Goal: Transaction & Acquisition: Book appointment/travel/reservation

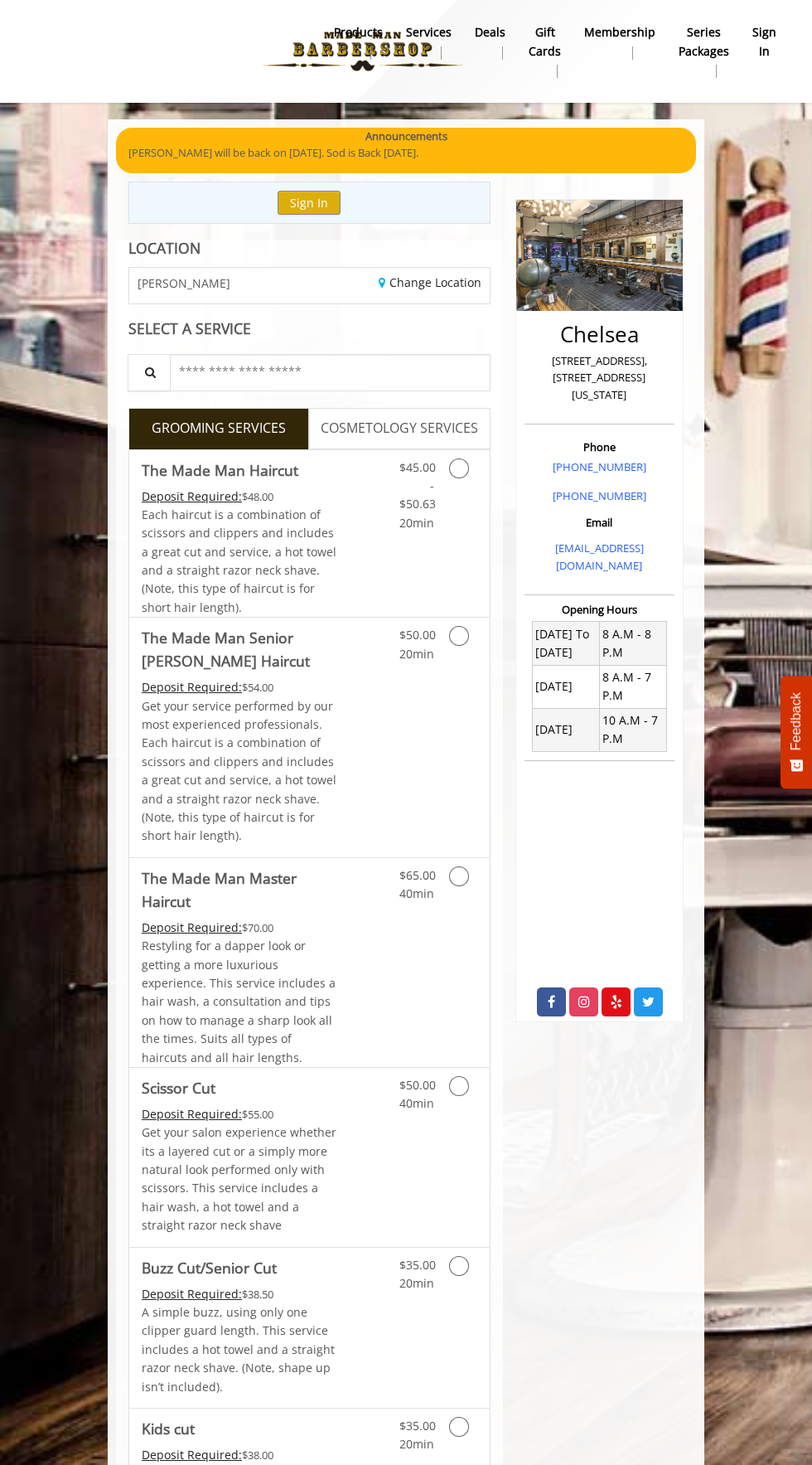
click at [422, 523] on span "20min" at bounding box center [417, 523] width 35 height 16
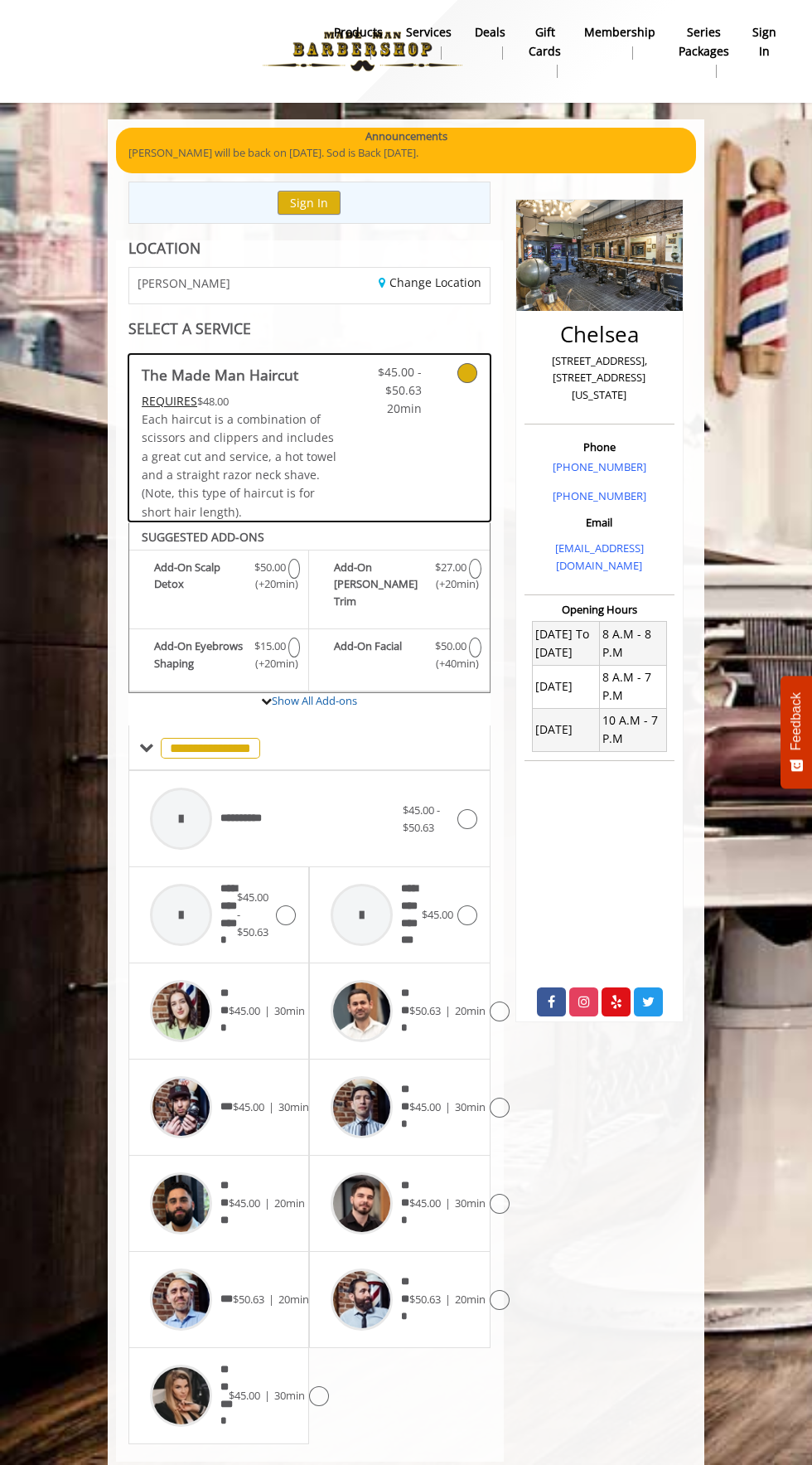
scroll to position [143, 0]
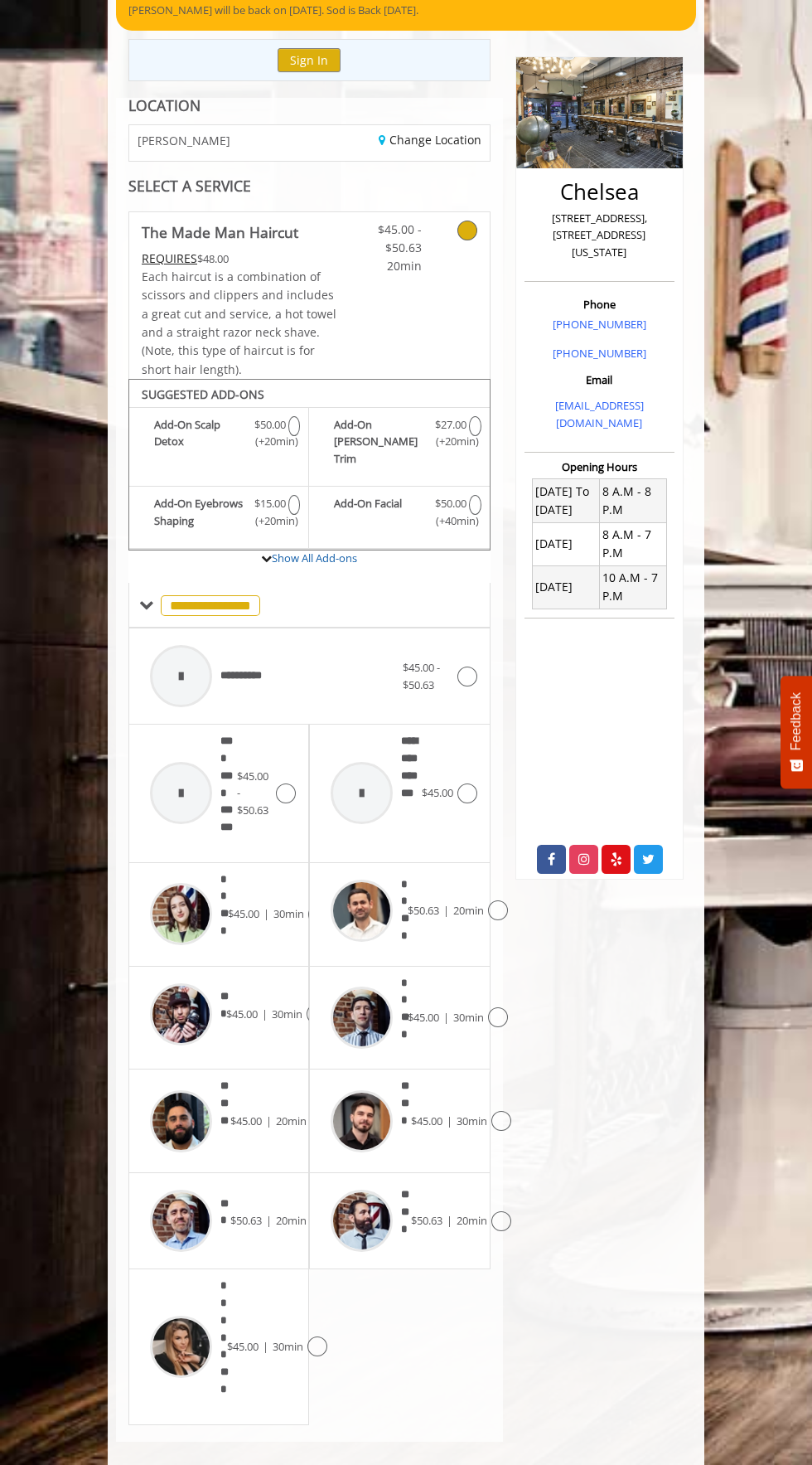
click at [501, 1007] on icon at bounding box center [498, 1017] width 20 height 20
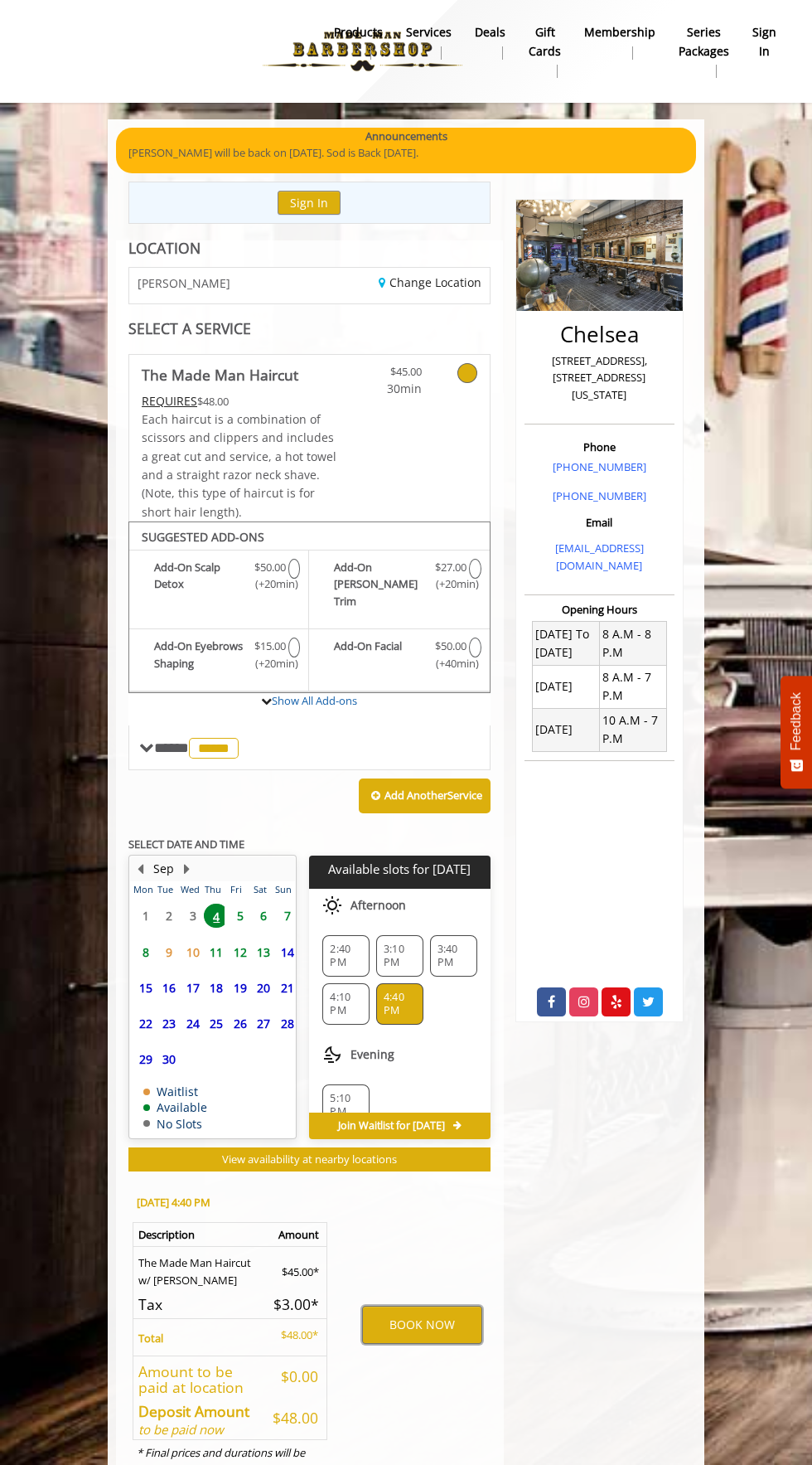
scroll to position [58, 0]
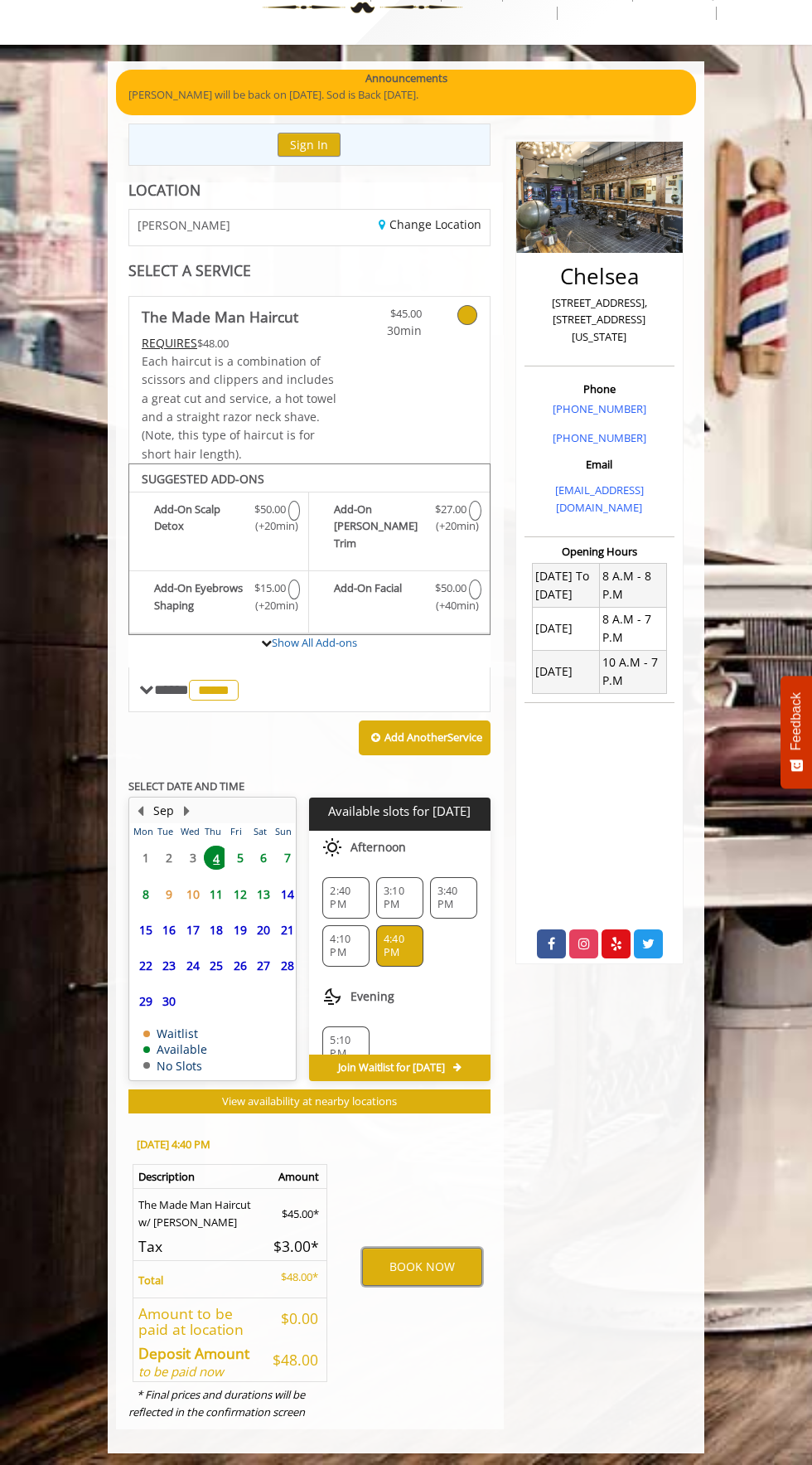
click at [450, 1248] on button "BOOK NOW" at bounding box center [422, 1266] width 120 height 38
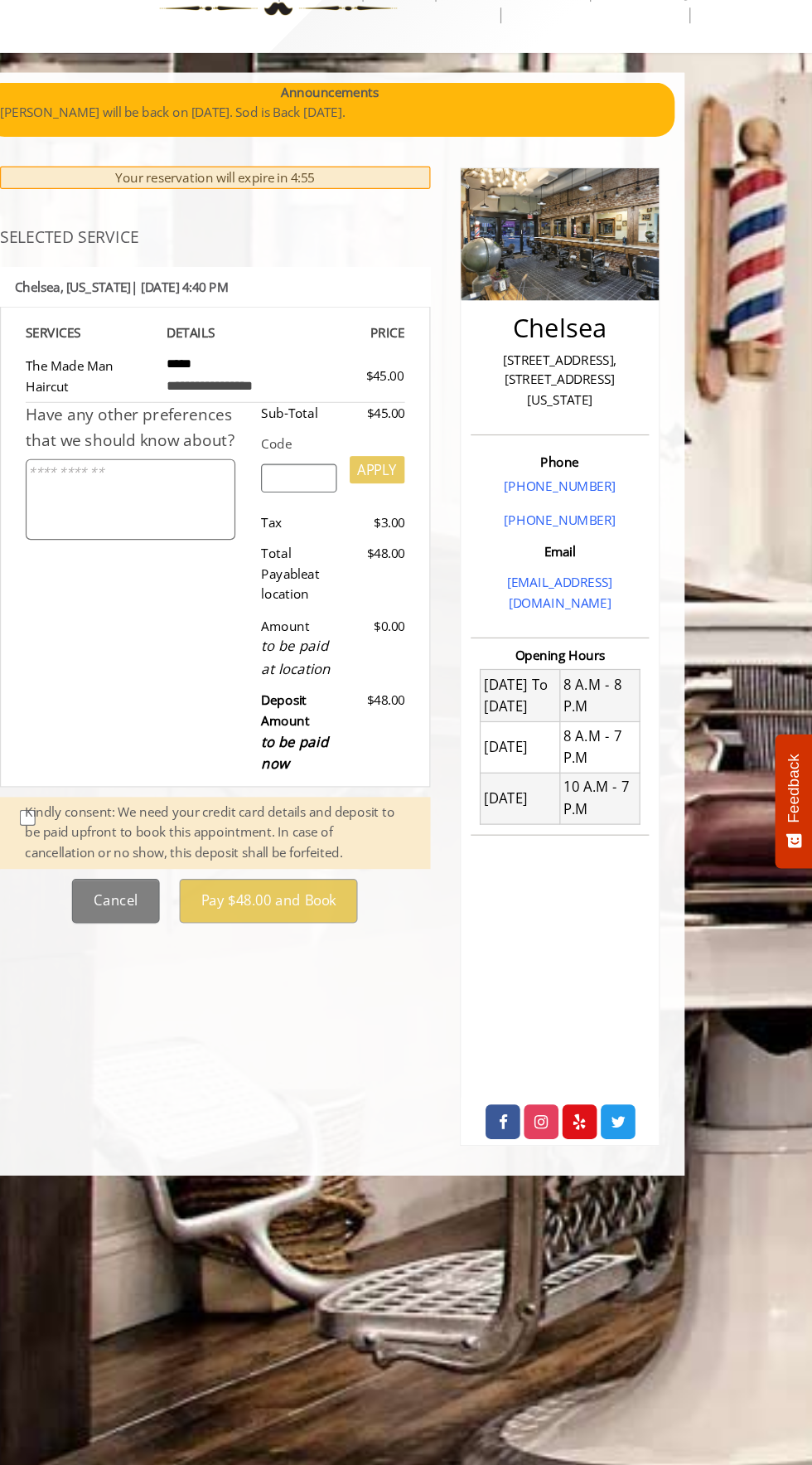
scroll to position [0, 0]
click at [151, 745] on div "Kindly consent: We need your credit card details and deposit to be paid upfront…" at bounding box center [312, 758] width 324 height 51
click at [151, 746] on div "Kindly consent: We need your credit card details and deposit to be paid upfront…" at bounding box center [312, 758] width 324 height 51
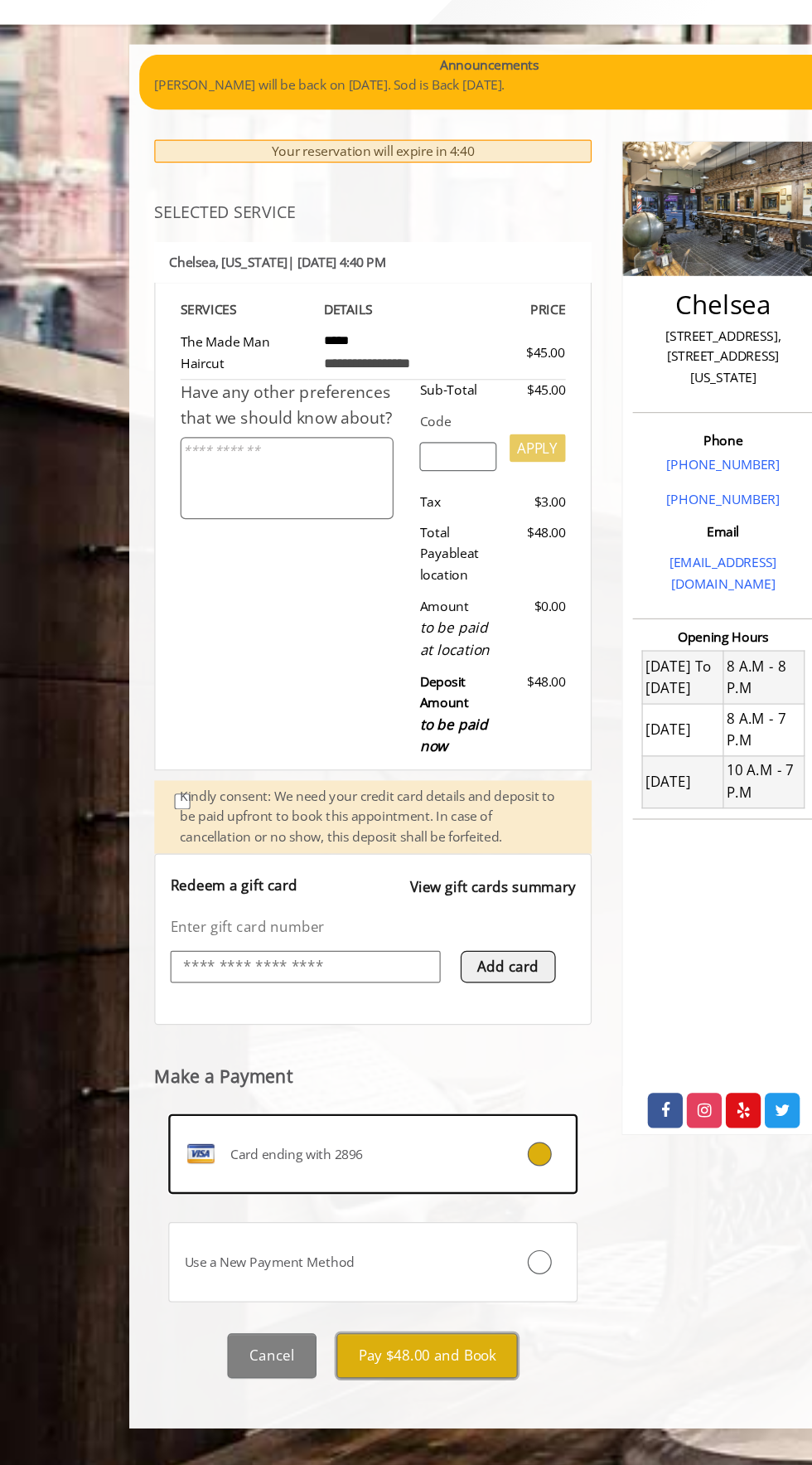
click at [385, 1207] on button "Pay $48.00 and Book" at bounding box center [355, 1205] width 150 height 37
